Goal: Navigation & Orientation: Understand site structure

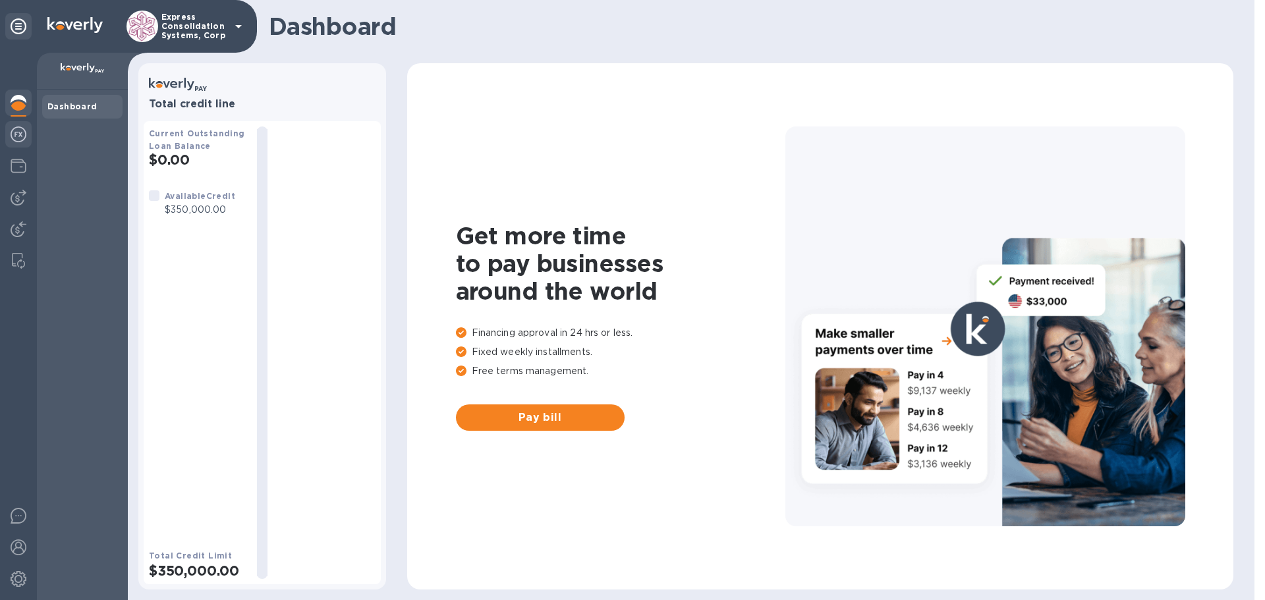
click at [20, 132] on img at bounding box center [19, 135] width 16 height 16
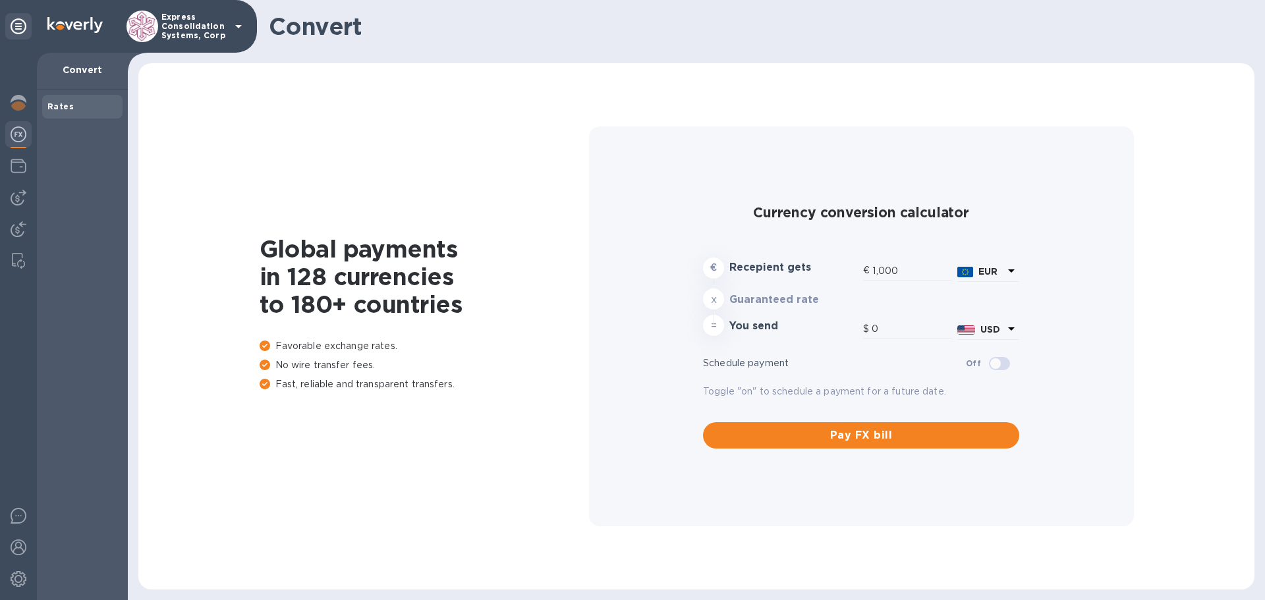
type input "1,180.19"
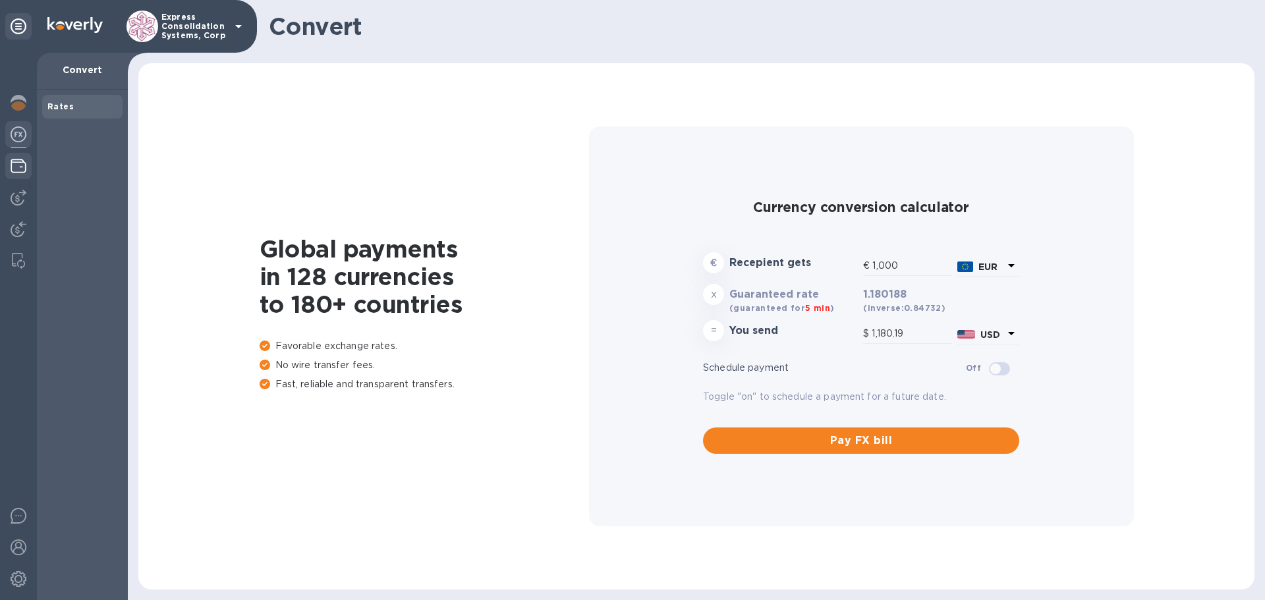
click at [17, 165] on img at bounding box center [19, 166] width 16 height 16
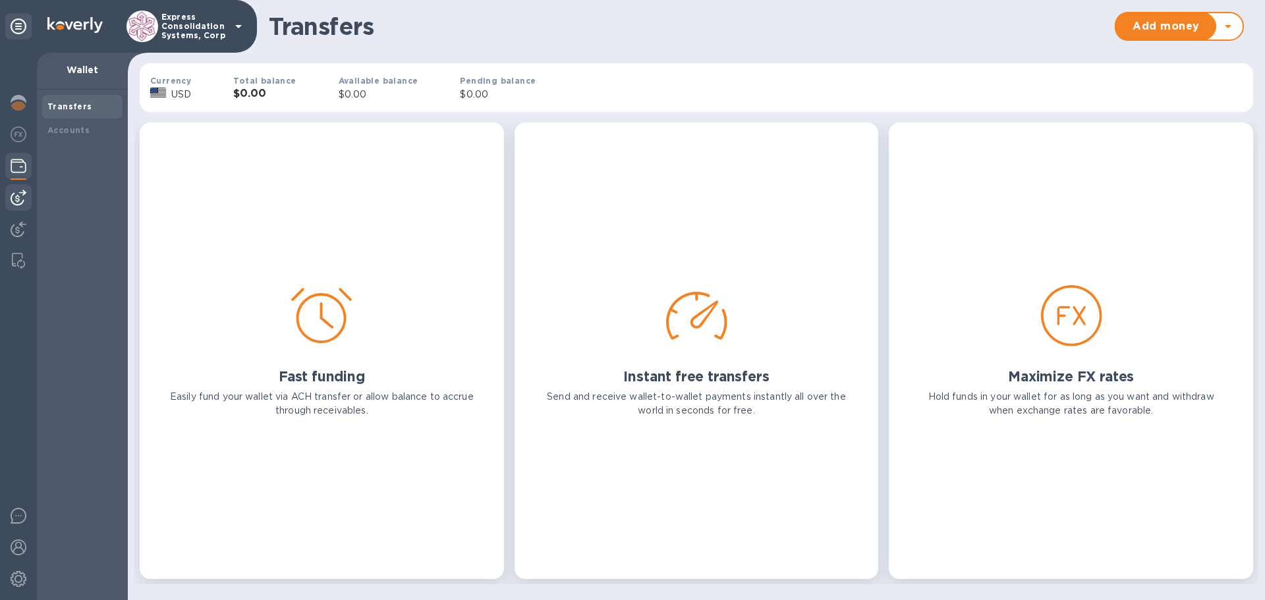
click at [18, 194] on img at bounding box center [19, 198] width 16 height 16
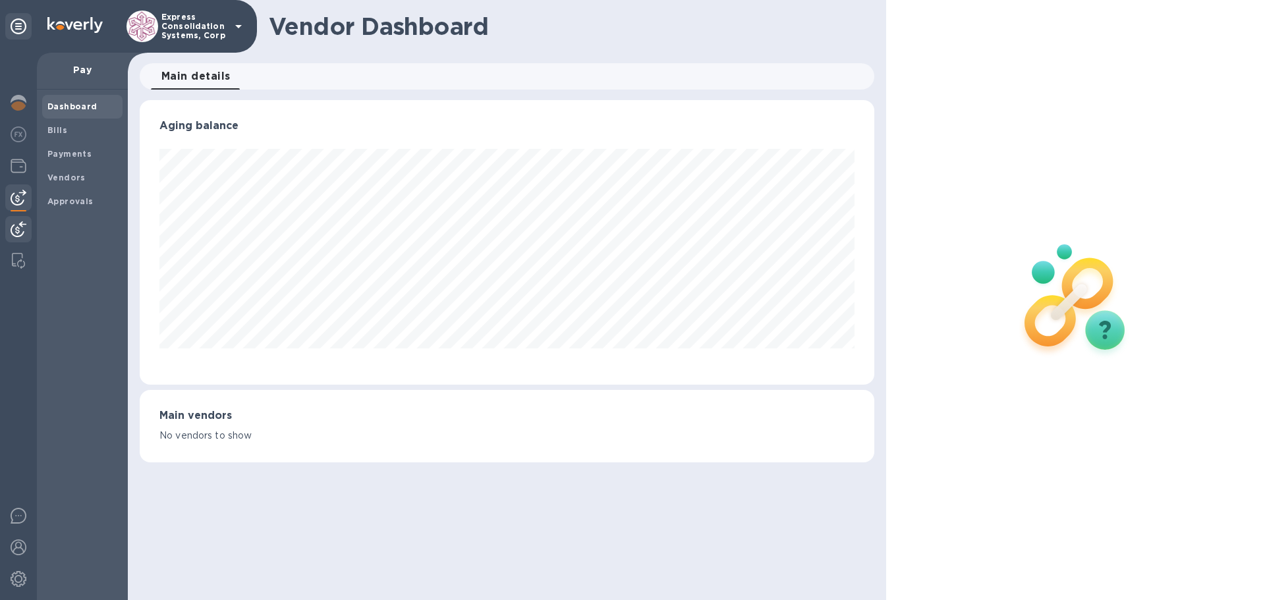
scroll to position [285, 734]
click at [16, 233] on img at bounding box center [19, 229] width 16 height 16
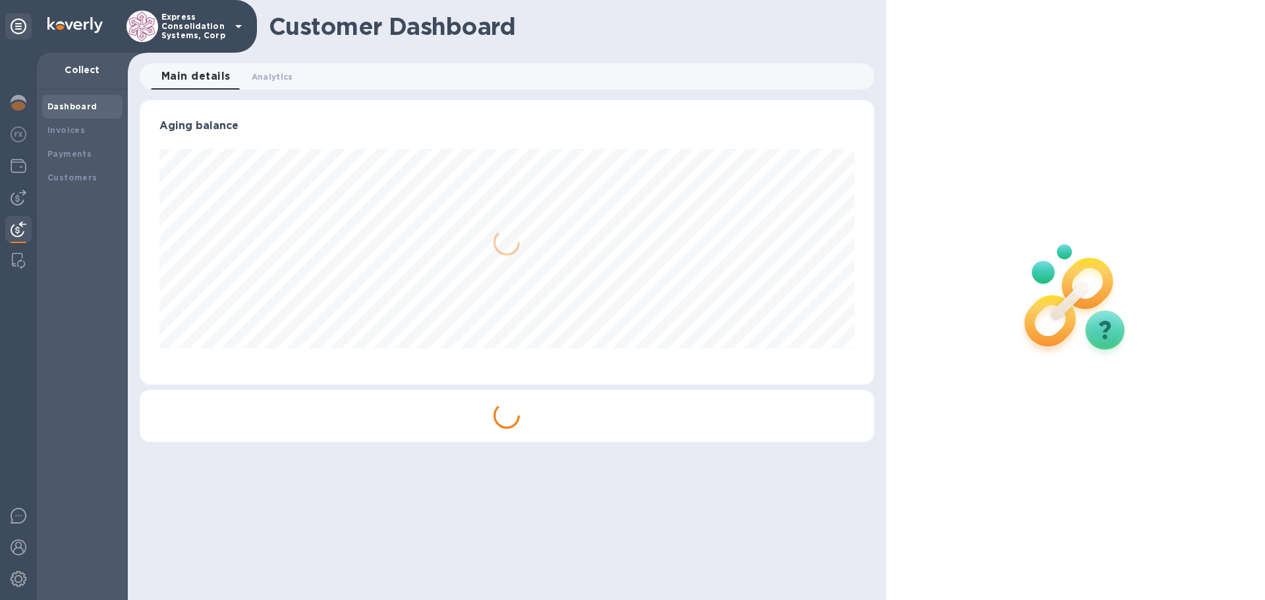
scroll to position [285, 734]
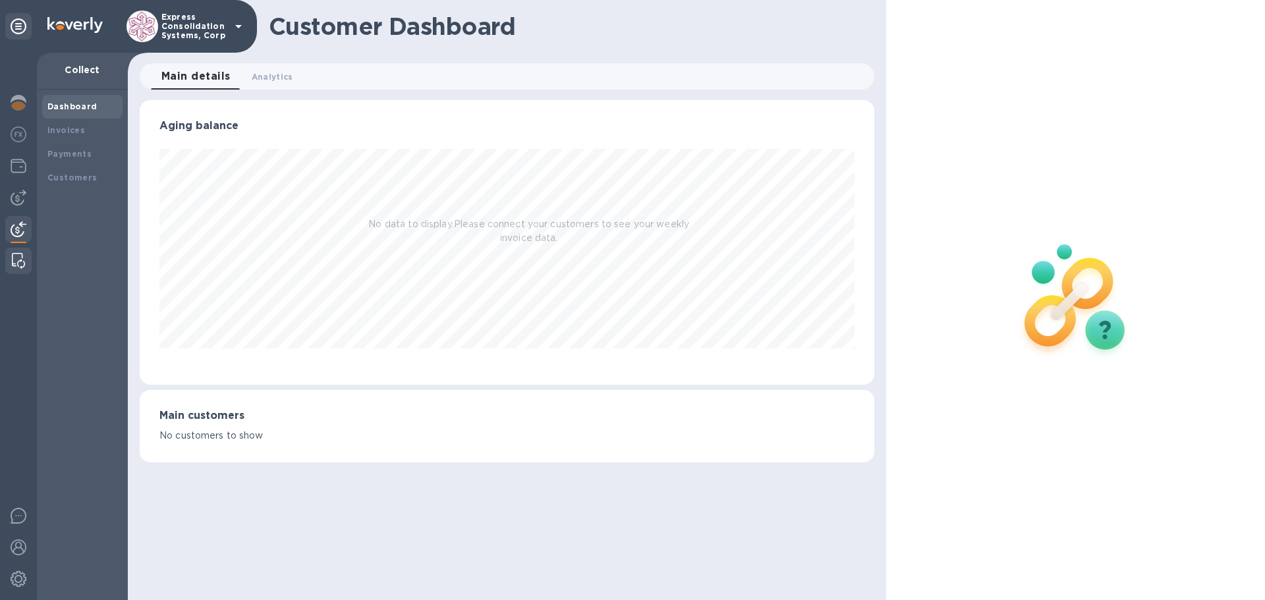
click at [14, 264] on img at bounding box center [18, 261] width 13 height 16
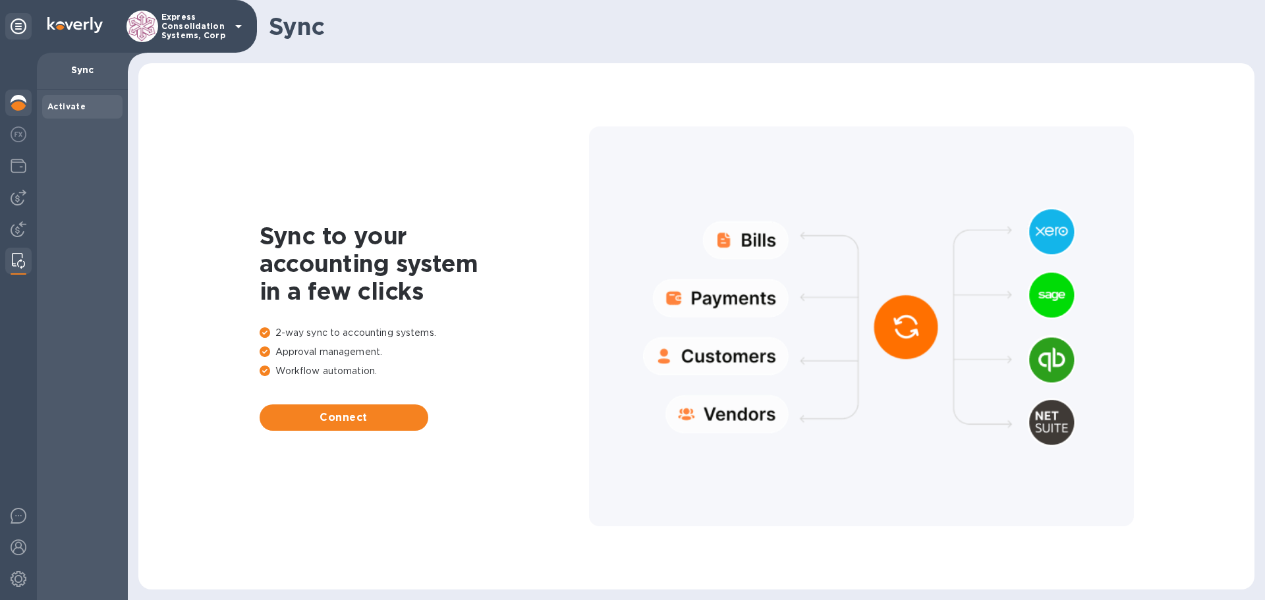
click at [20, 99] on img at bounding box center [19, 103] width 16 height 16
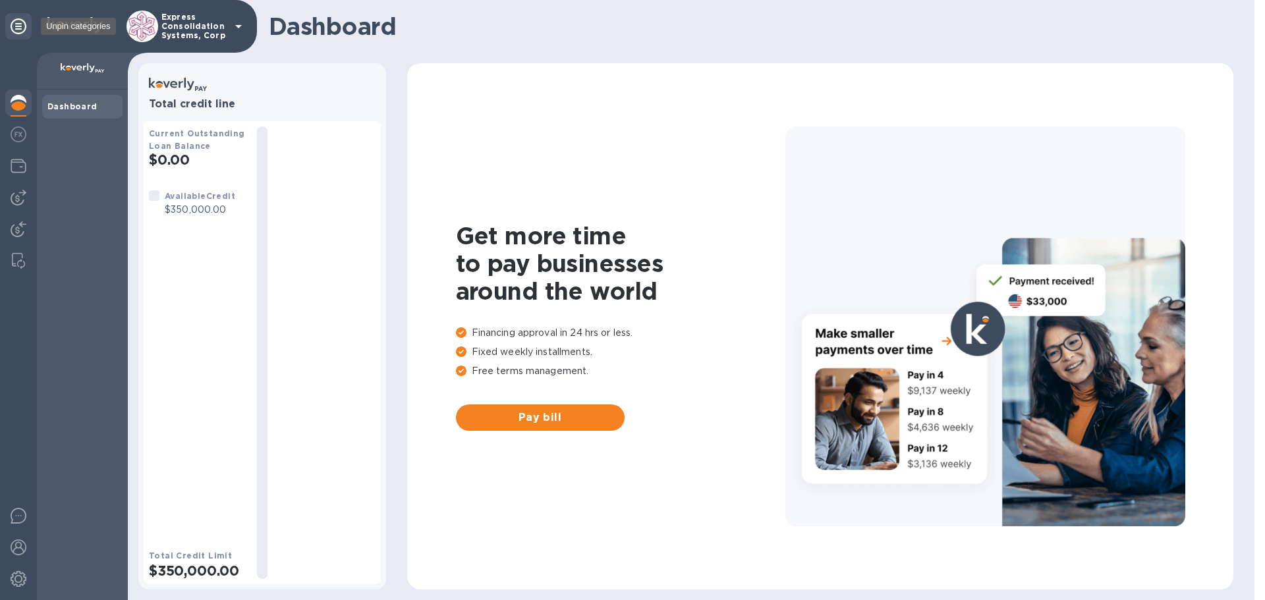
click at [22, 28] on icon at bounding box center [19, 26] width 16 height 16
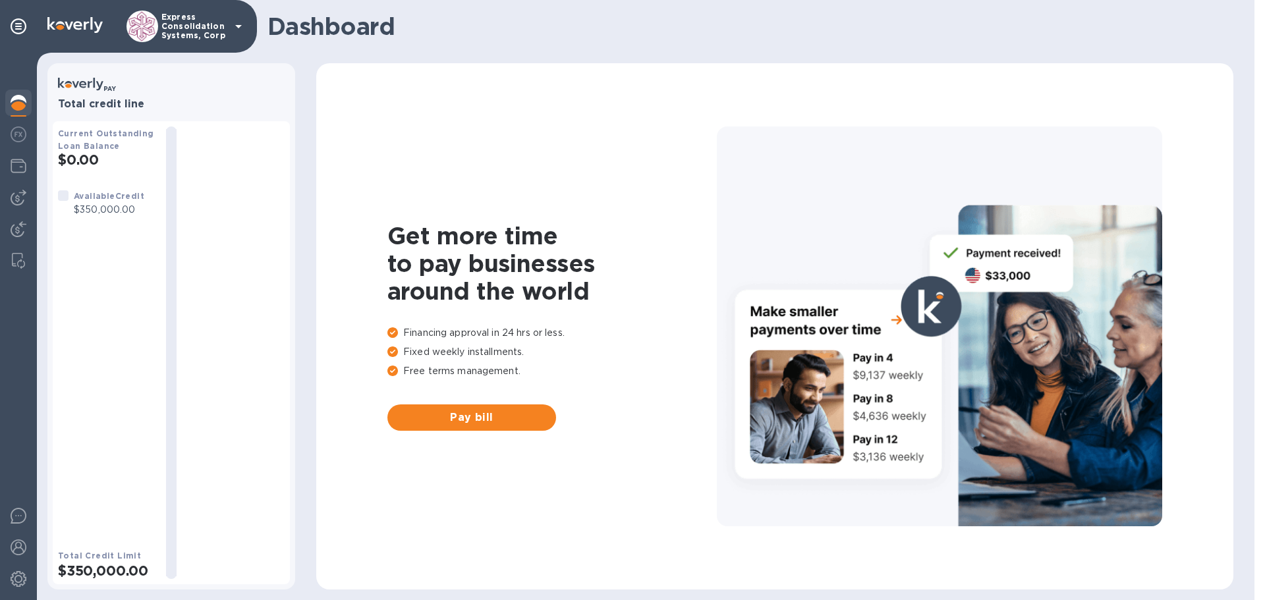
click at [238, 26] on icon at bounding box center [238, 26] width 7 height 3
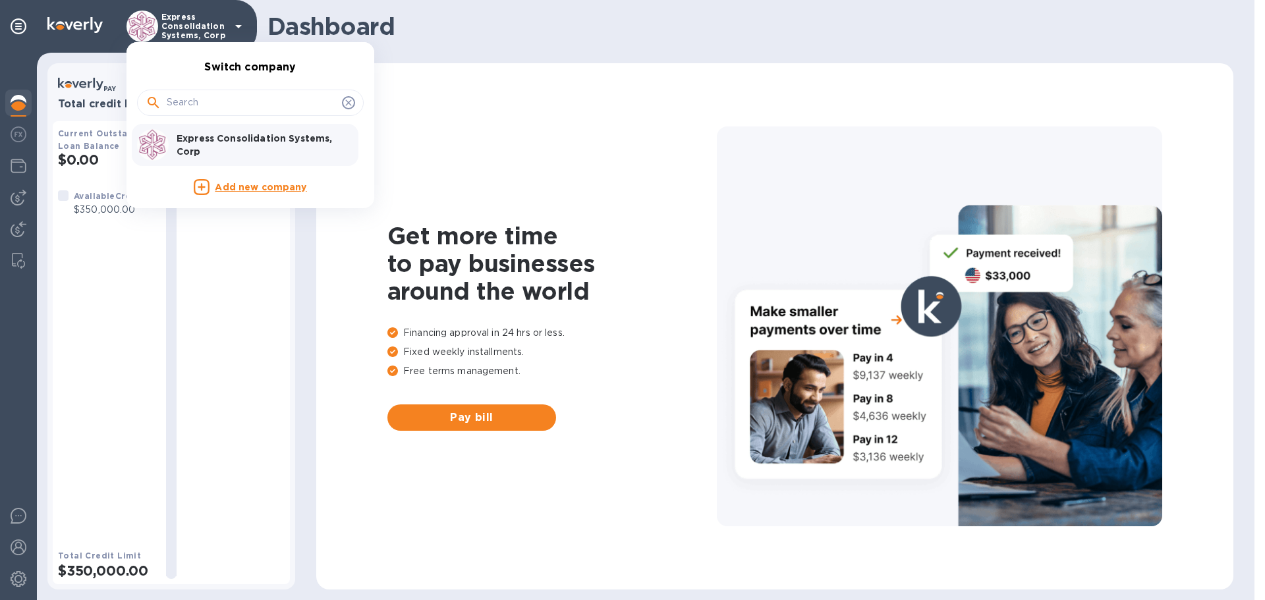
click at [238, 26] on div at bounding box center [632, 300] width 1265 height 600
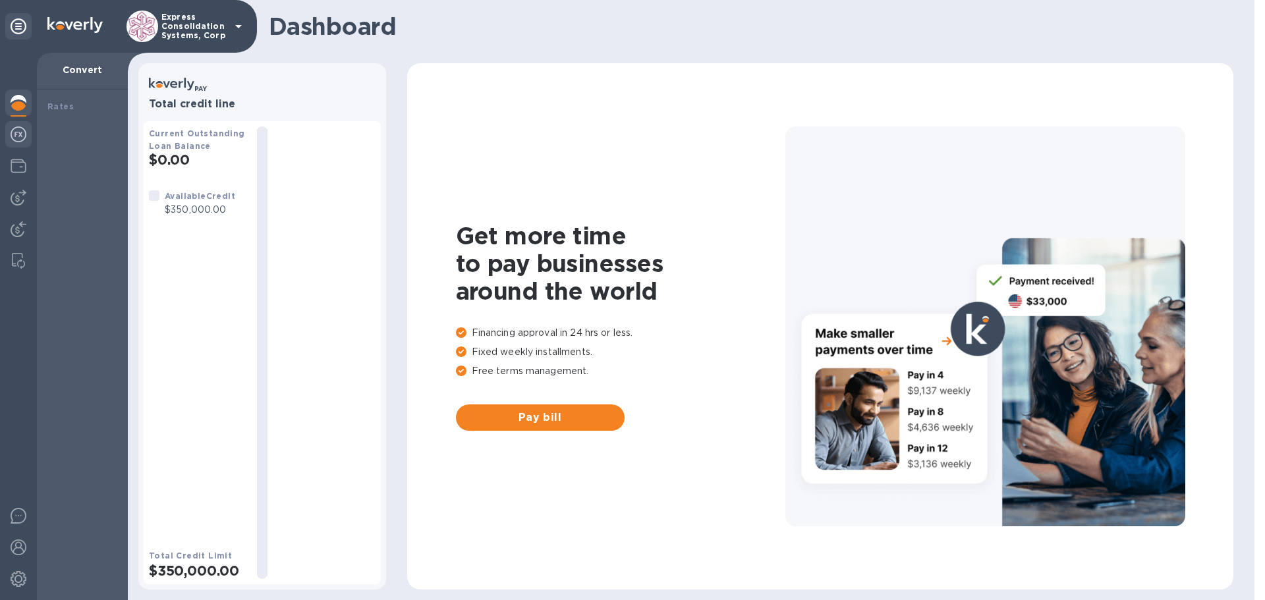
click at [20, 135] on img at bounding box center [19, 135] width 16 height 16
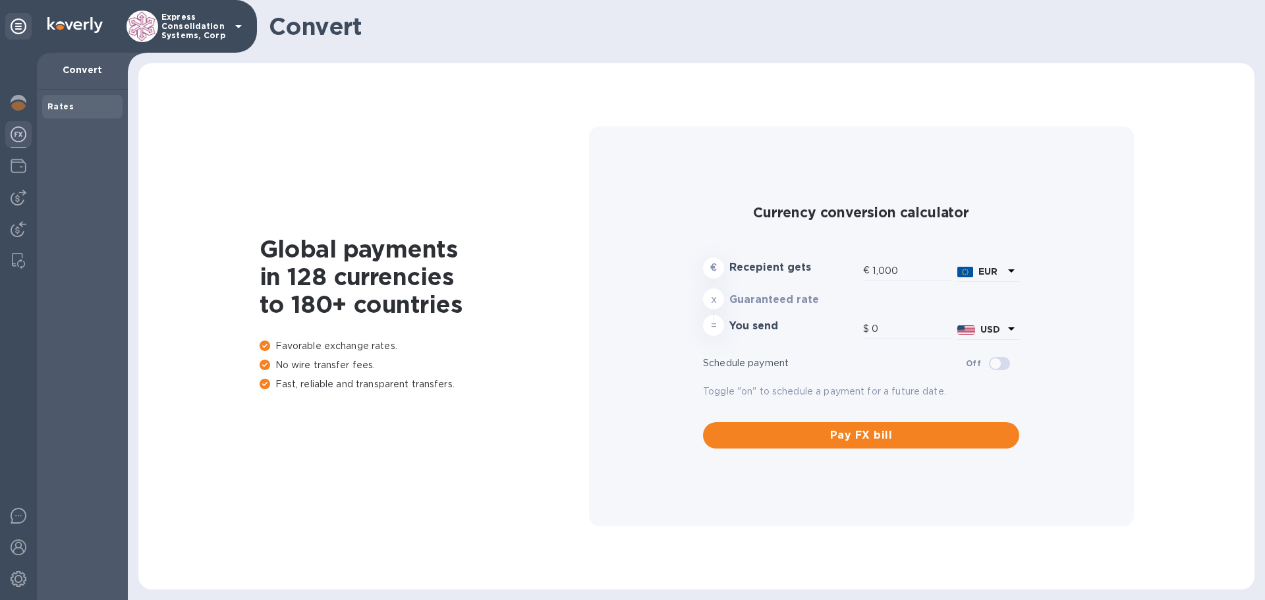
type input "1,180.19"
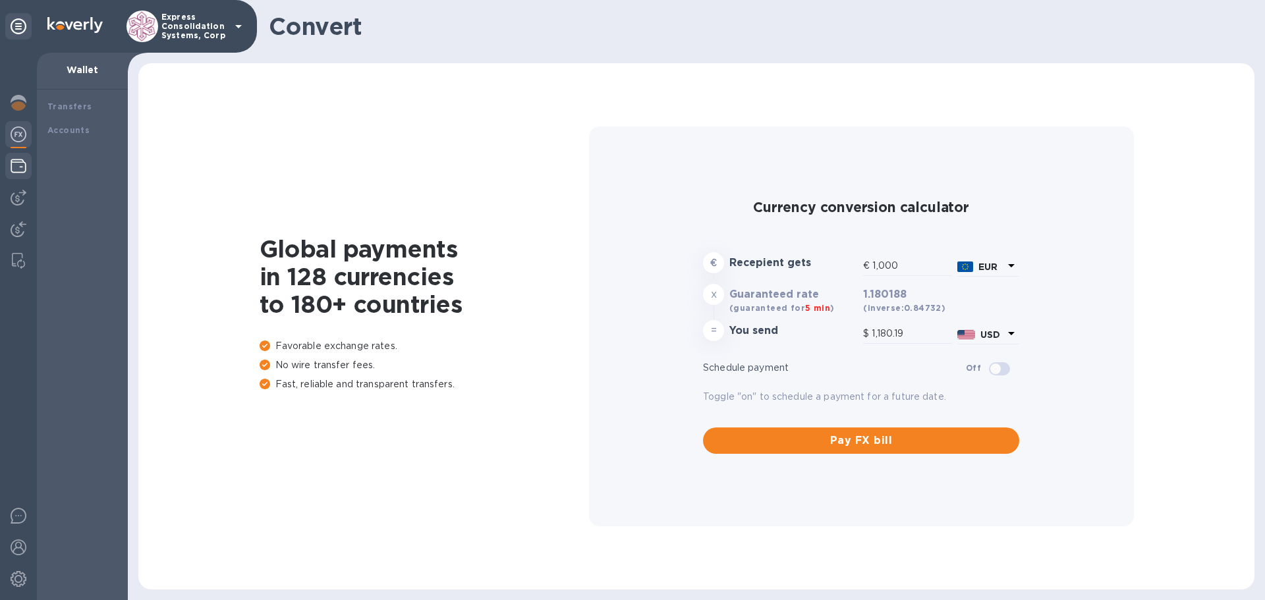
click at [11, 176] on div at bounding box center [18, 167] width 26 height 29
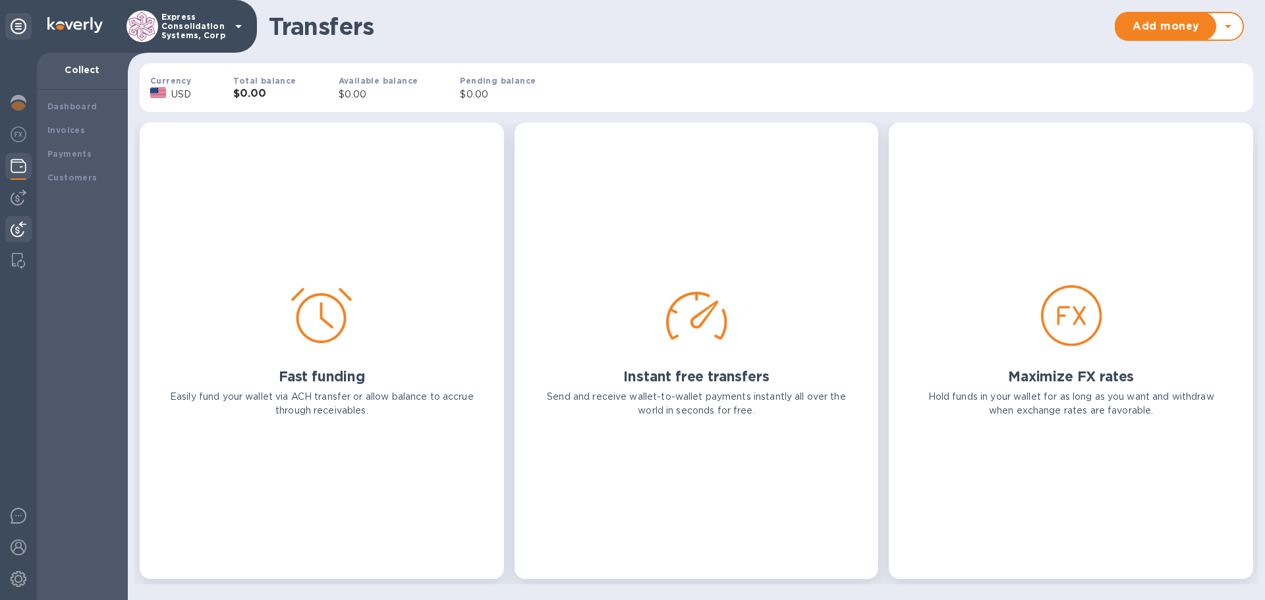
click at [19, 228] on img at bounding box center [19, 229] width 16 height 16
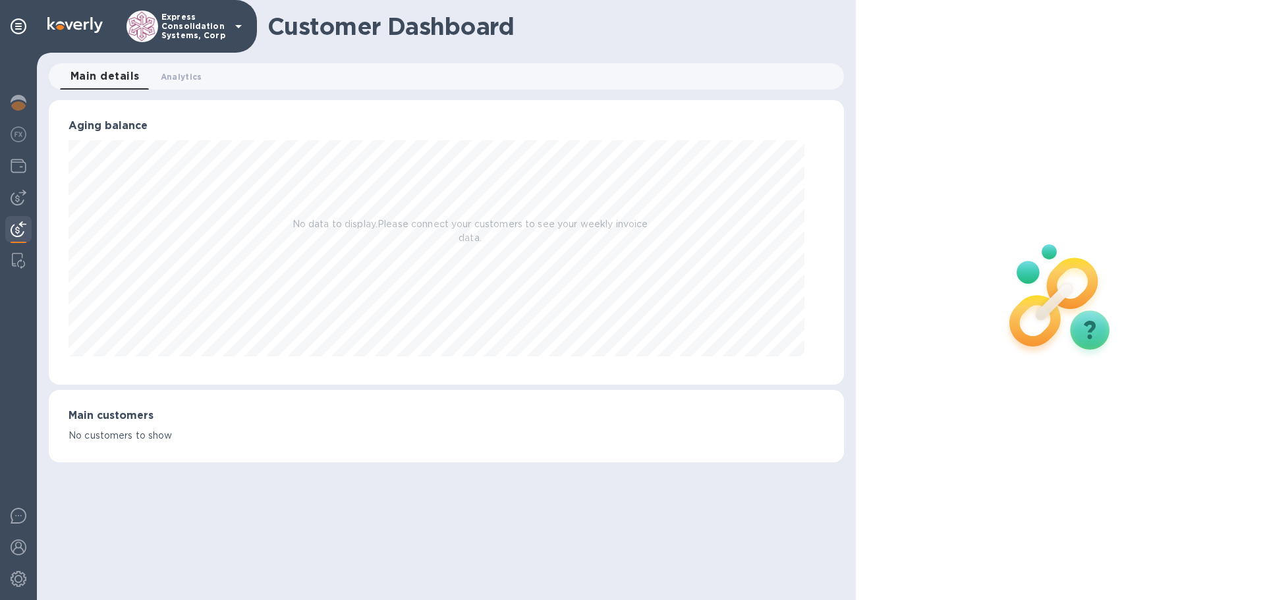
scroll to position [285, 795]
click at [242, 24] on icon at bounding box center [239, 26] width 16 height 16
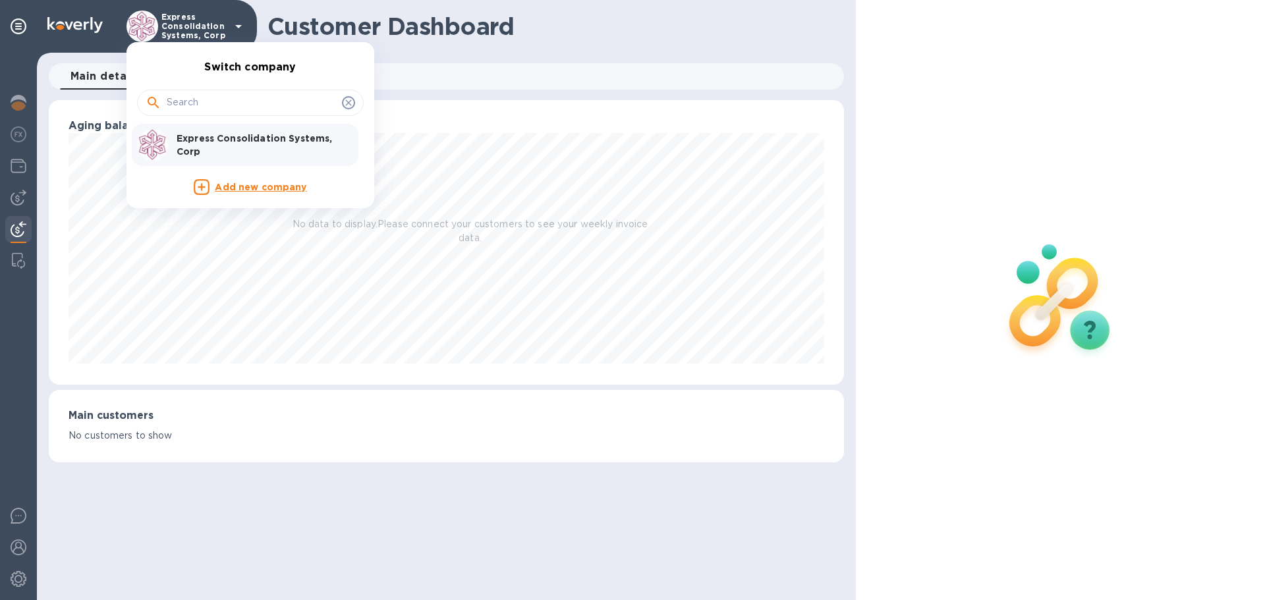
click at [14, 29] on div at bounding box center [632, 300] width 1265 height 600
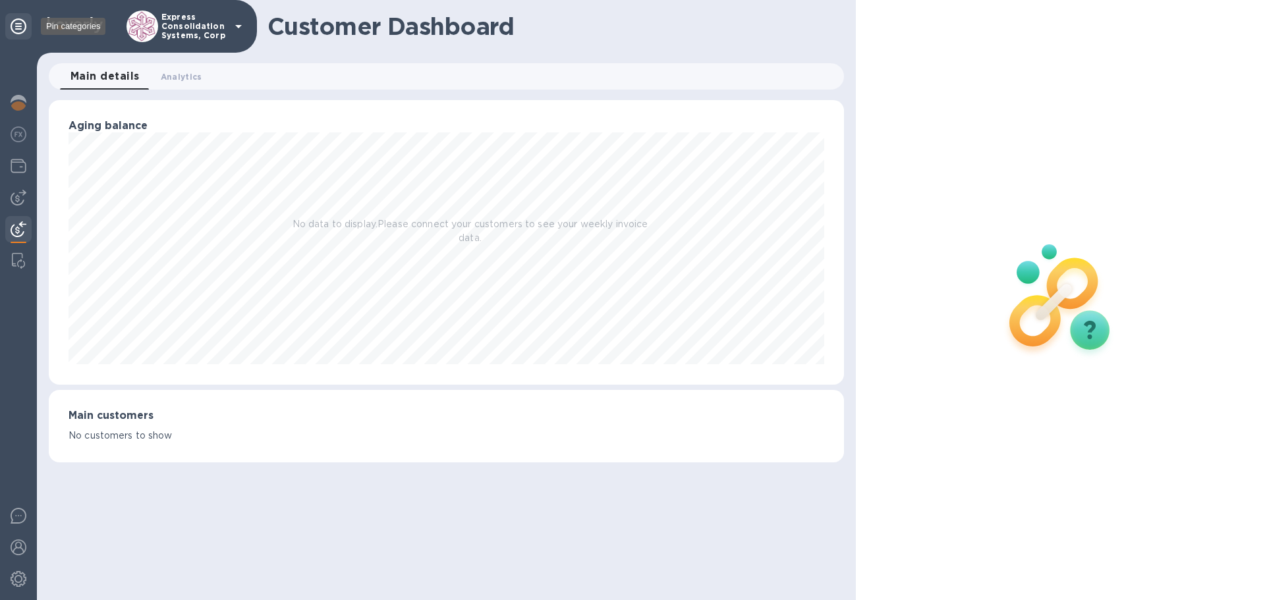
click at [18, 25] on icon at bounding box center [19, 26] width 16 height 16
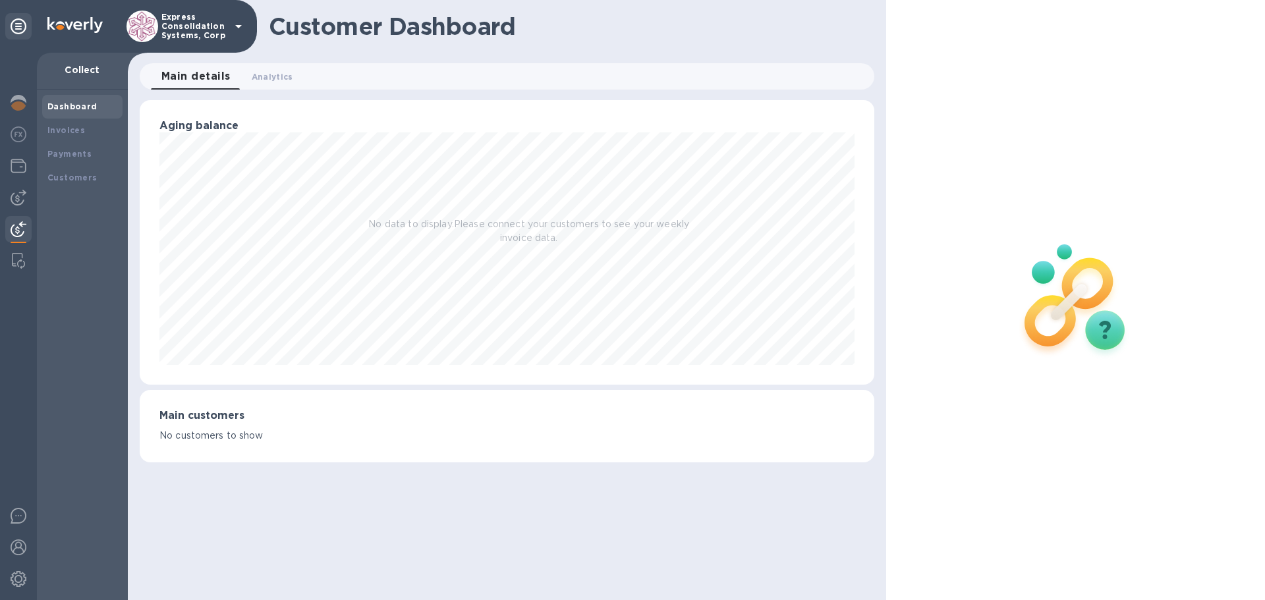
scroll to position [285, 734]
click at [17, 264] on img at bounding box center [18, 261] width 13 height 16
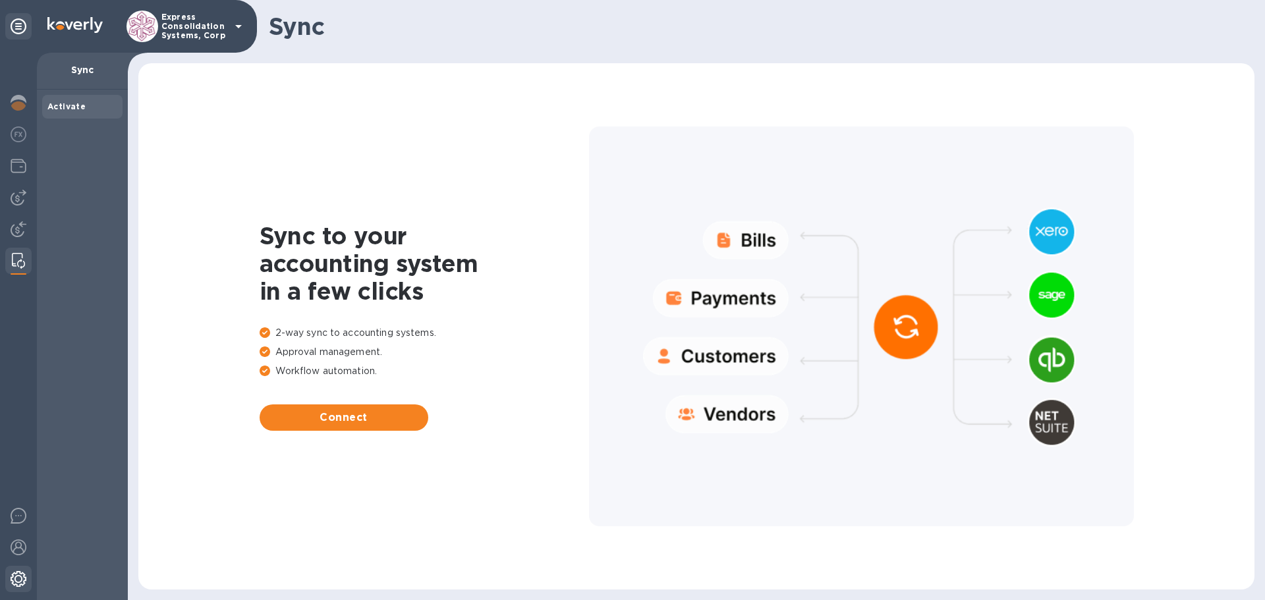
click at [16, 582] on img at bounding box center [19, 579] width 16 height 16
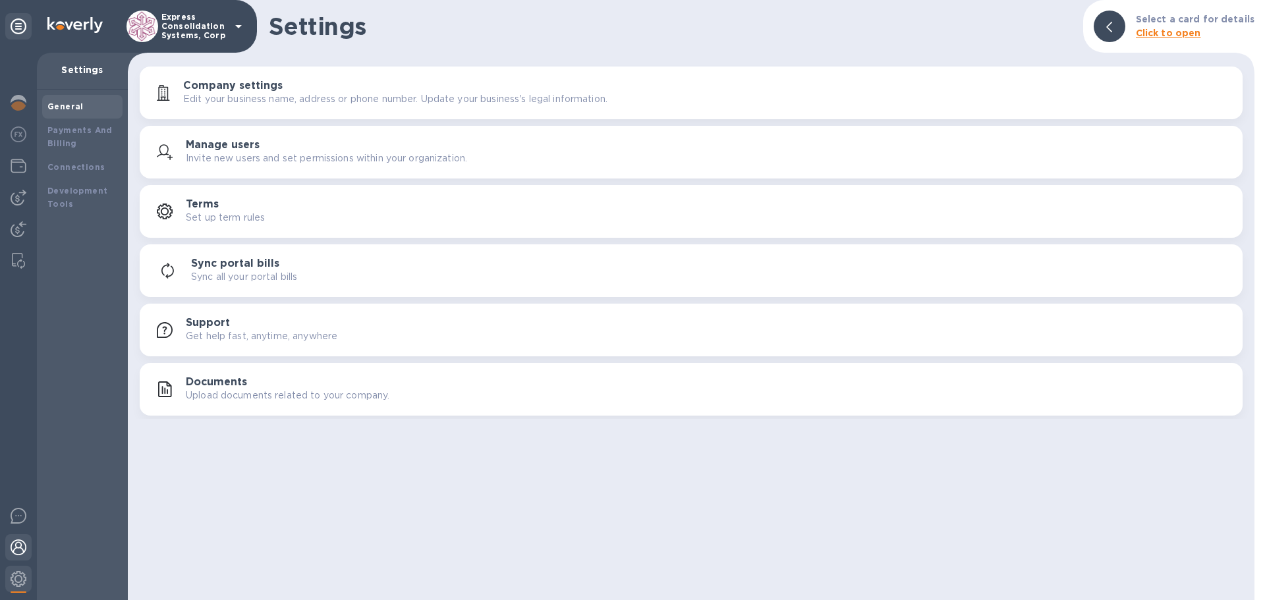
click at [20, 546] on img at bounding box center [19, 548] width 16 height 16
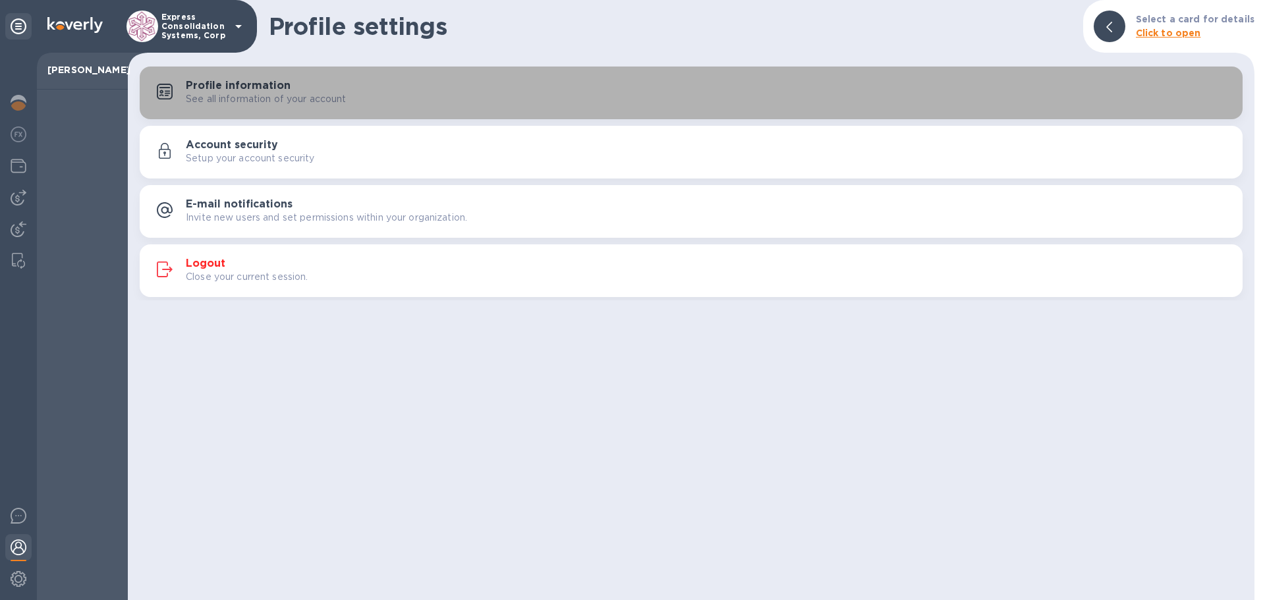
click at [337, 89] on div "Profile information See all information of your account" at bounding box center [709, 93] width 1046 height 26
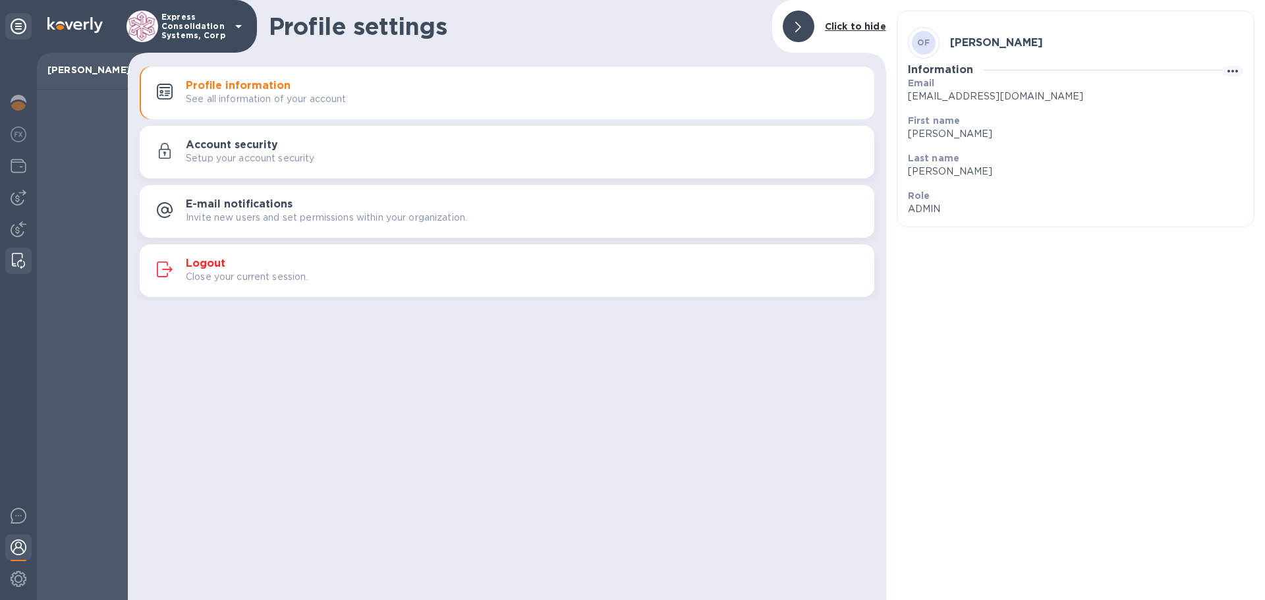
click at [21, 261] on img at bounding box center [18, 261] width 13 height 16
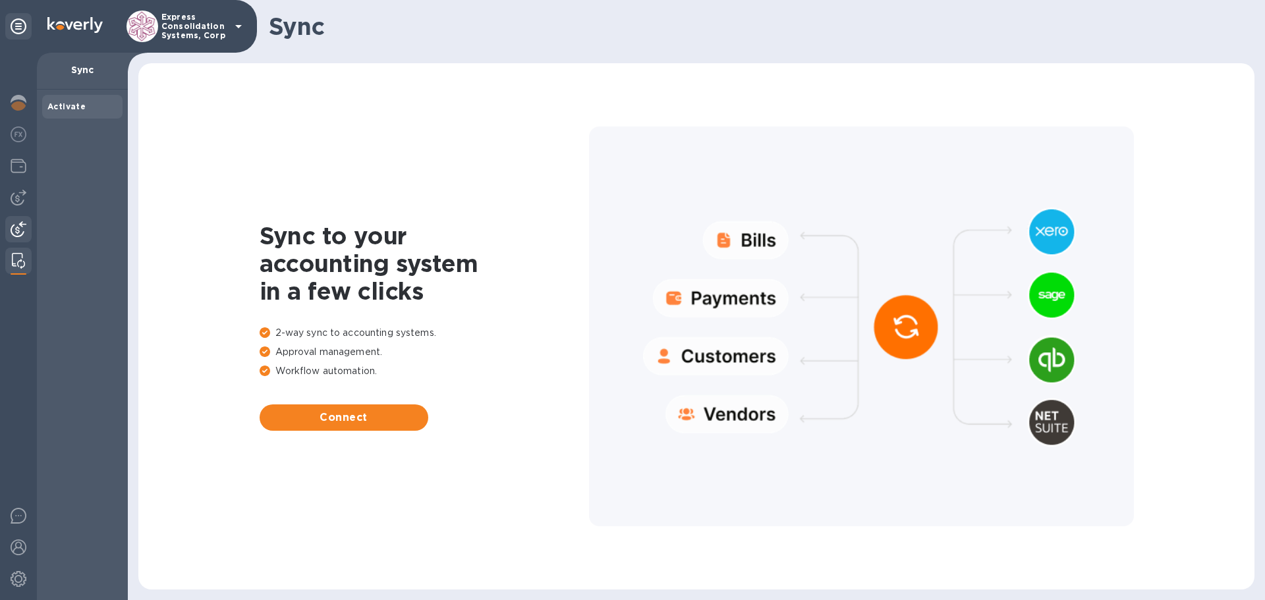
click at [22, 227] on img at bounding box center [19, 229] width 16 height 16
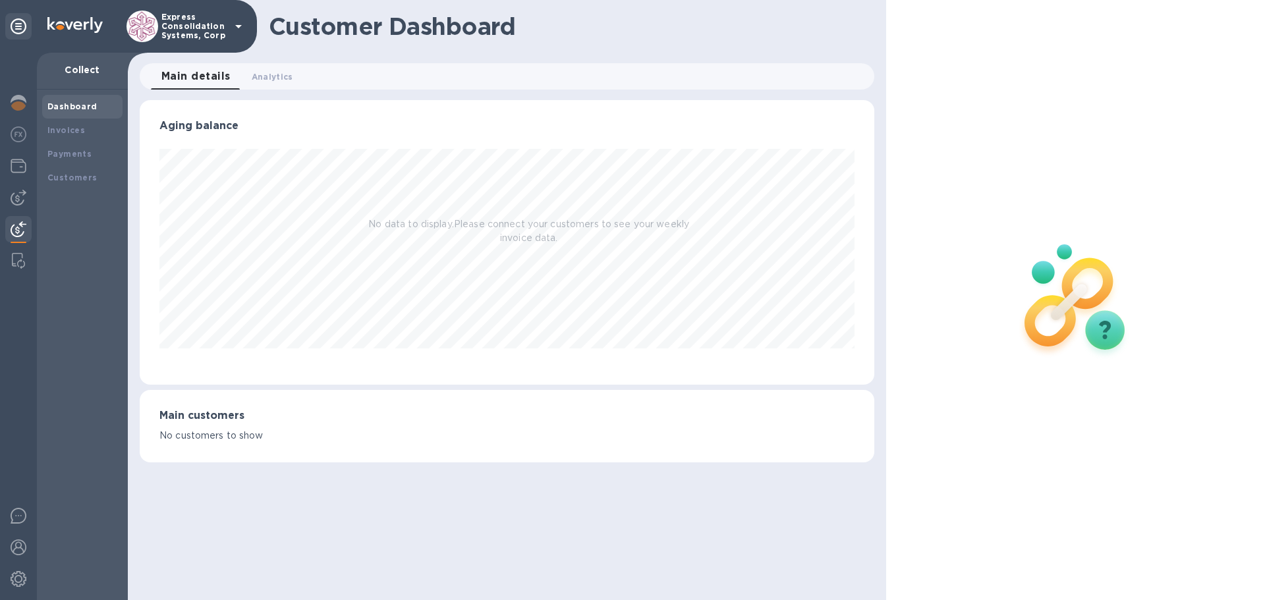
scroll to position [285, 734]
click at [18, 198] on img at bounding box center [19, 198] width 16 height 16
click at [24, 172] on img at bounding box center [19, 166] width 16 height 16
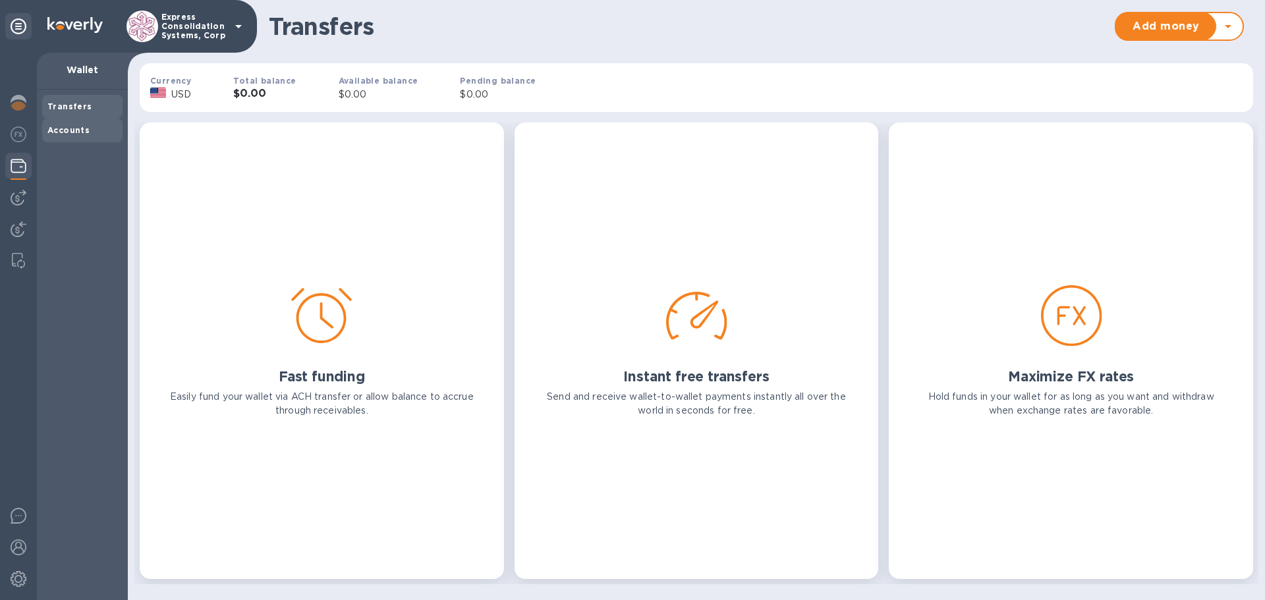
click at [67, 127] on b "Accounts" at bounding box center [68, 130] width 42 height 10
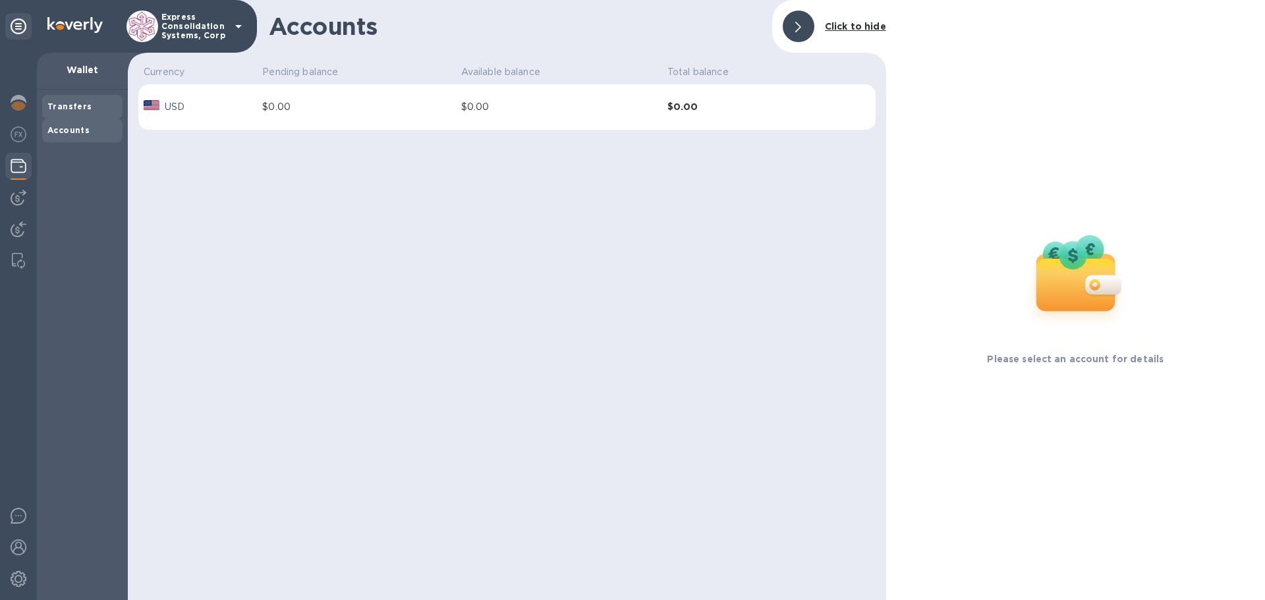
click at [71, 105] on b "Transfers" at bounding box center [69, 106] width 45 height 10
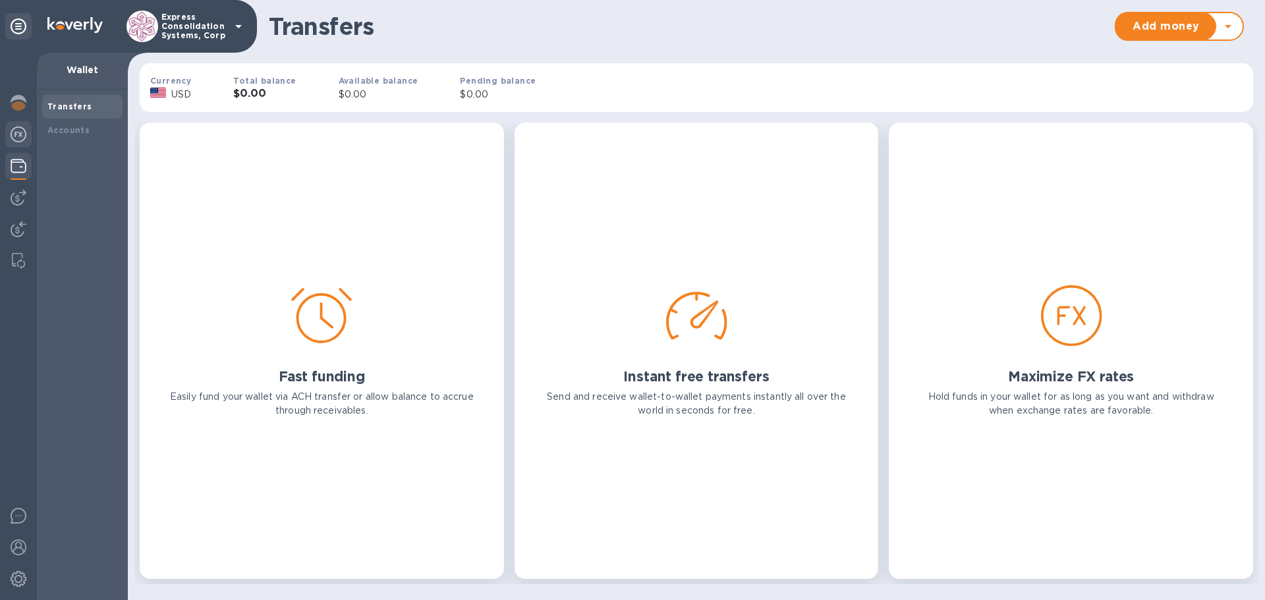
click at [20, 131] on img at bounding box center [19, 135] width 16 height 16
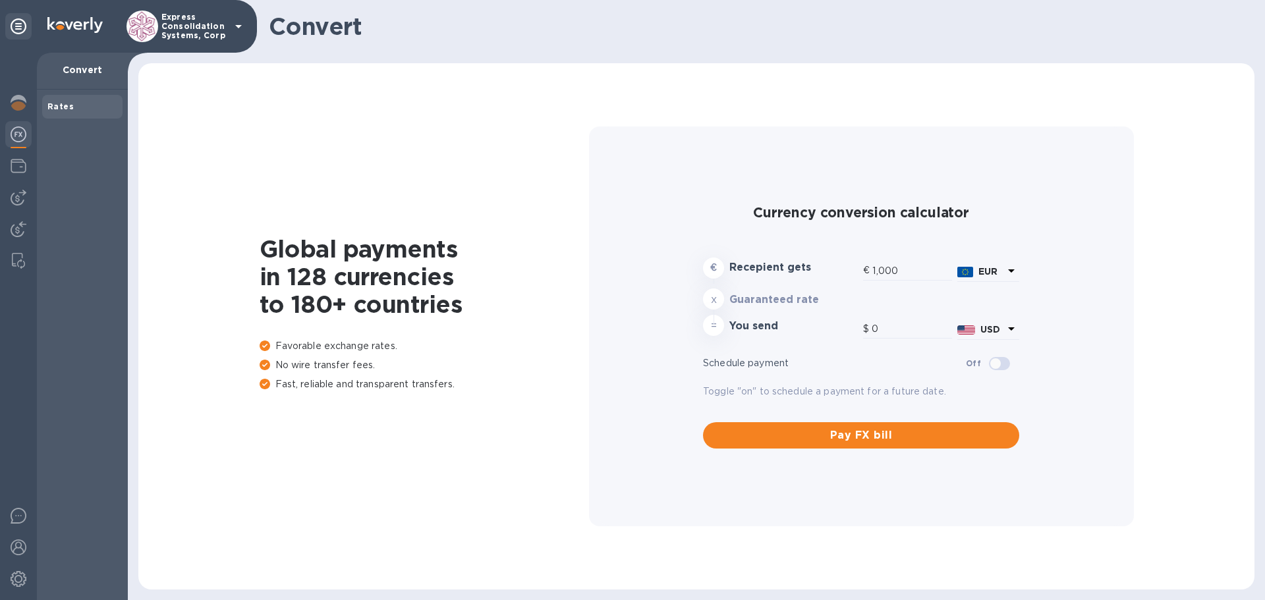
type input "1,180.19"
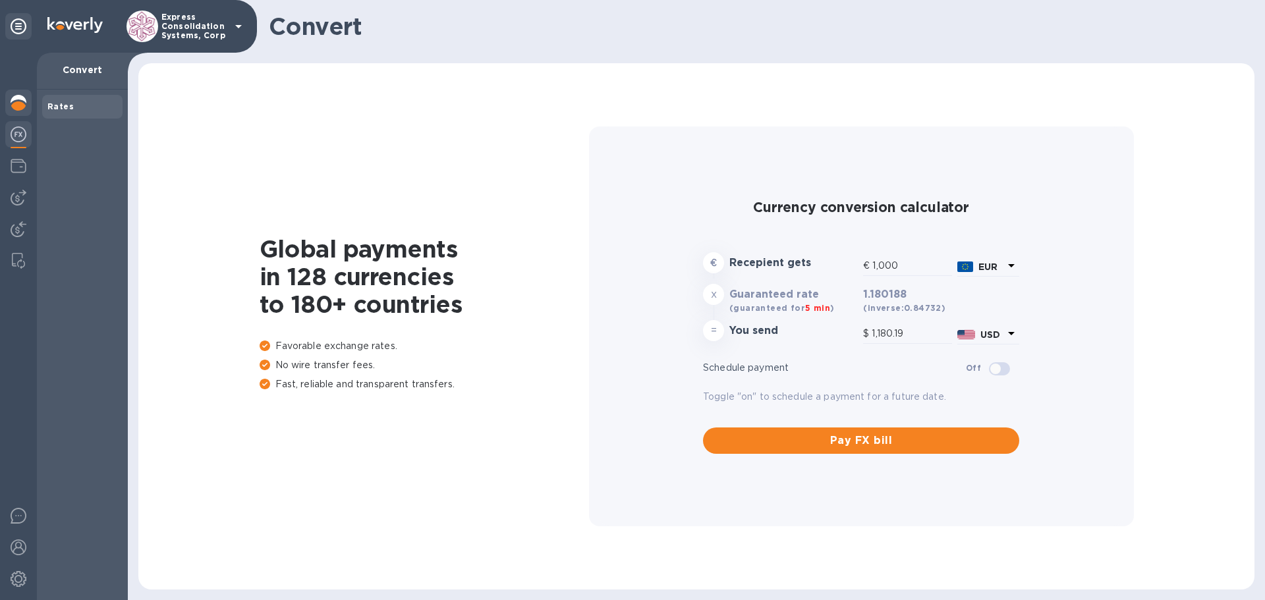
click at [21, 109] on img at bounding box center [19, 103] width 16 height 16
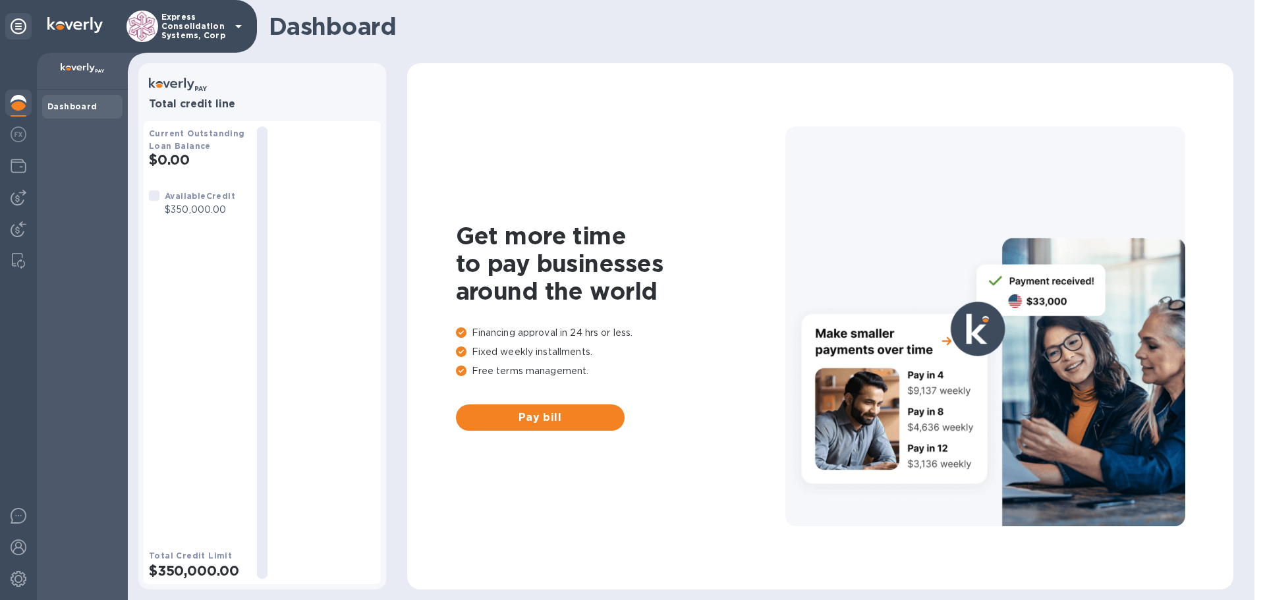
click at [20, 26] on icon at bounding box center [19, 26] width 16 height 16
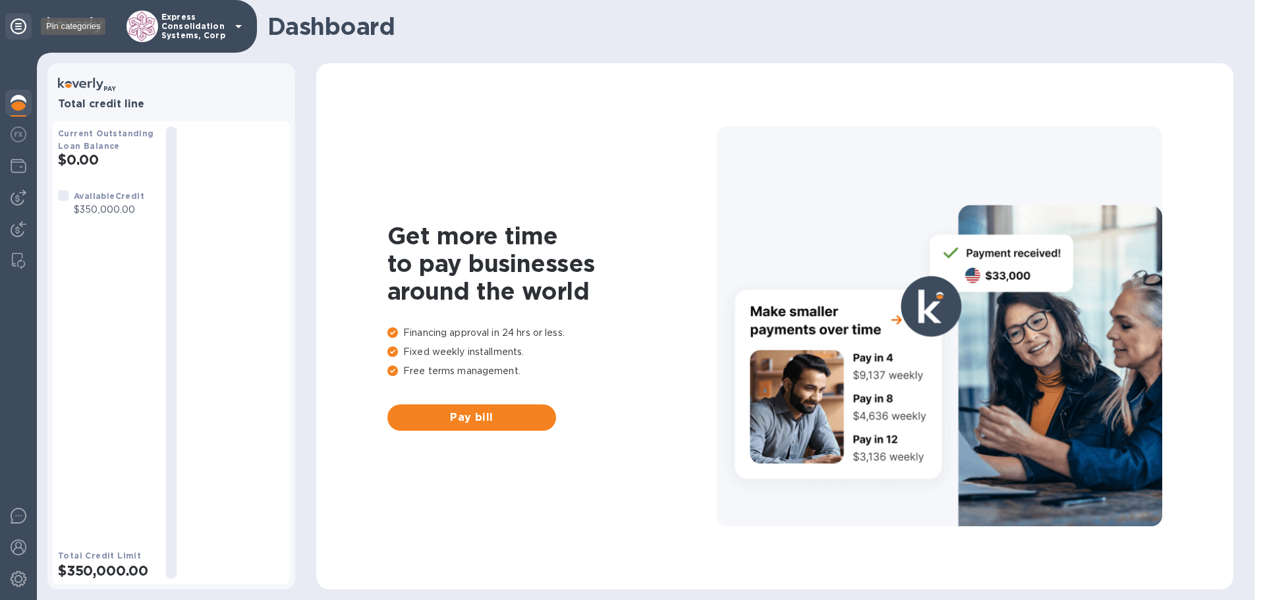
click at [20, 26] on icon at bounding box center [19, 26] width 16 height 16
